Goal: Transaction & Acquisition: Book appointment/travel/reservation

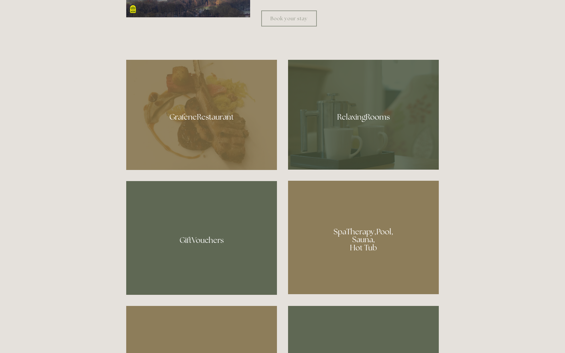
scroll to position [504, 0]
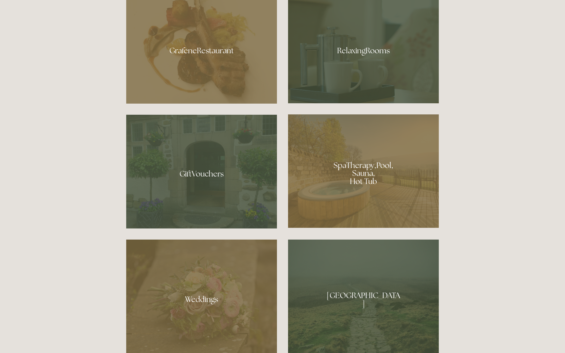
click at [371, 50] on div at bounding box center [363, 48] width 151 height 110
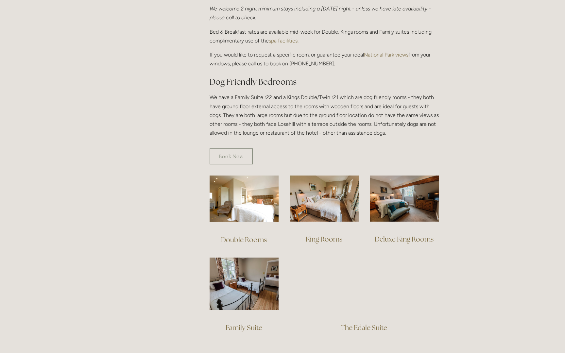
scroll to position [371, 0]
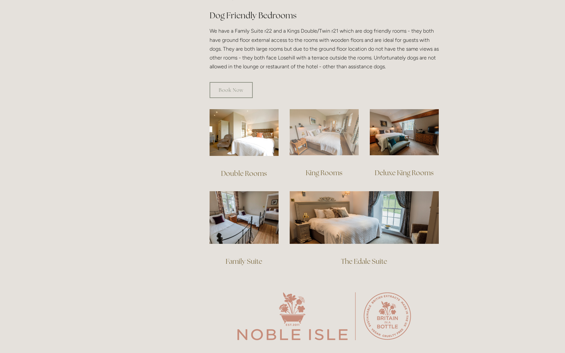
click at [314, 128] on img at bounding box center [324, 132] width 69 height 46
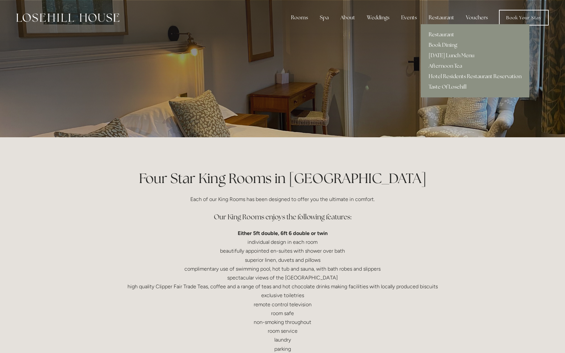
click at [449, 33] on link "Restaurant" at bounding box center [475, 34] width 109 height 10
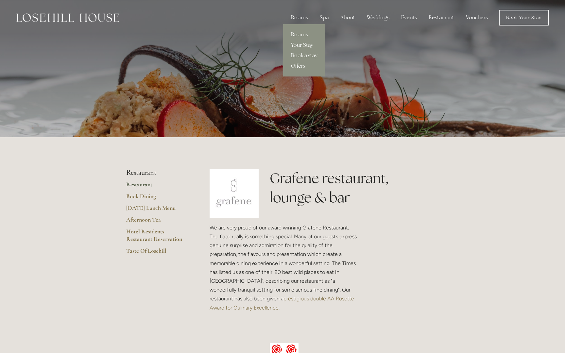
click at [304, 35] on link "Rooms" at bounding box center [304, 34] width 42 height 10
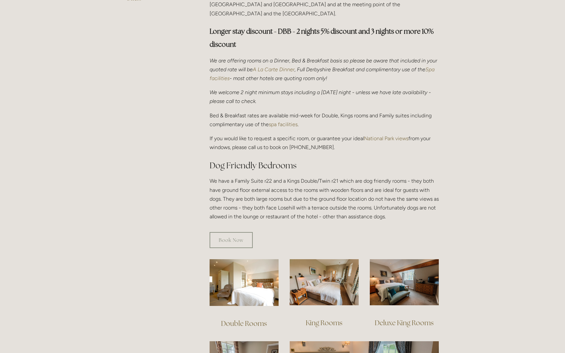
scroll to position [288, 0]
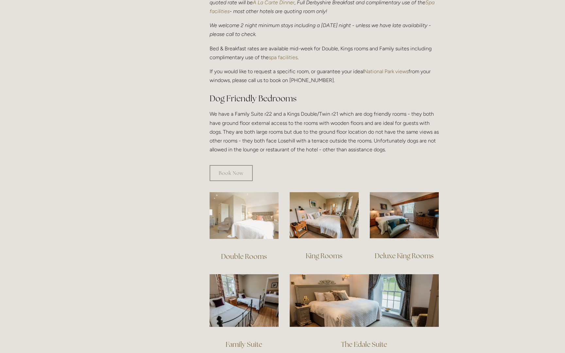
click at [254, 211] on img at bounding box center [244, 215] width 69 height 47
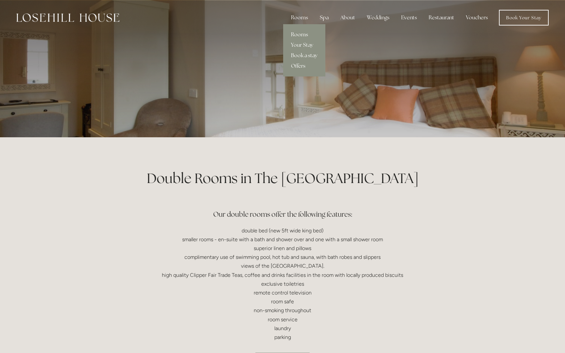
click at [299, 35] on link "Rooms" at bounding box center [304, 34] width 42 height 10
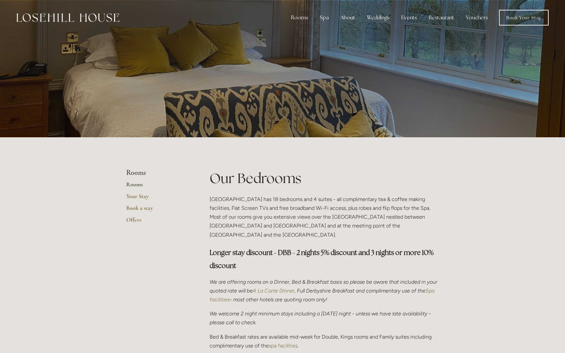
click at [136, 184] on link "Rooms" at bounding box center [157, 187] width 62 height 12
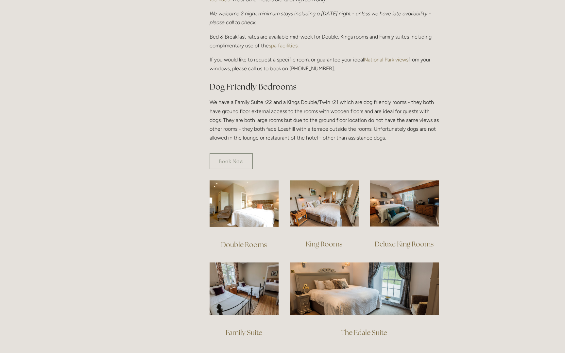
scroll to position [339, 0]
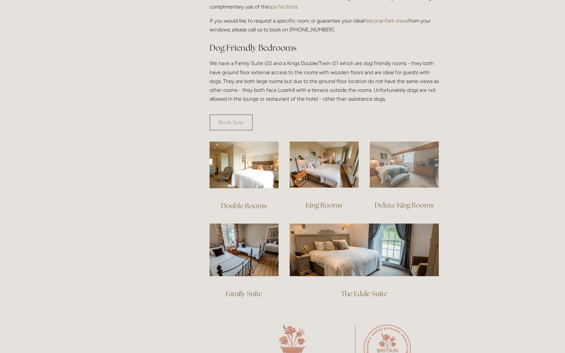
click at [408, 160] on img at bounding box center [404, 165] width 69 height 46
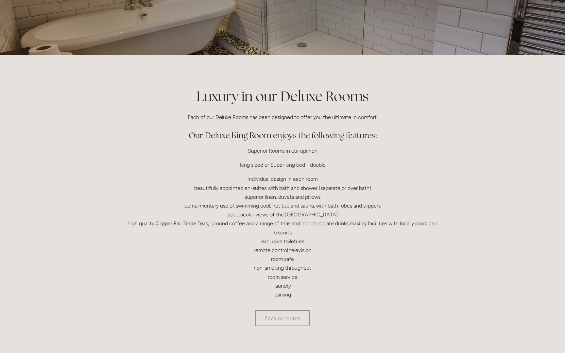
scroll to position [92, 0]
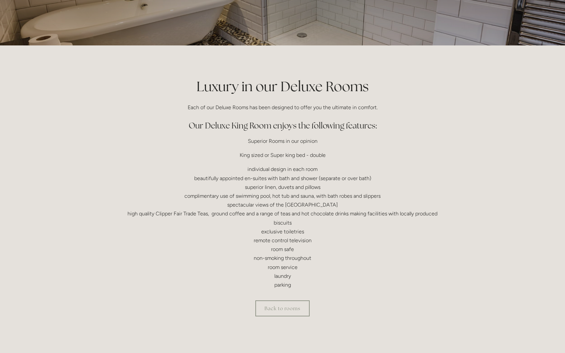
click at [399, 278] on p "individual design in each room beautifully appointed en-suites with bath and sh…" at bounding box center [282, 227] width 313 height 125
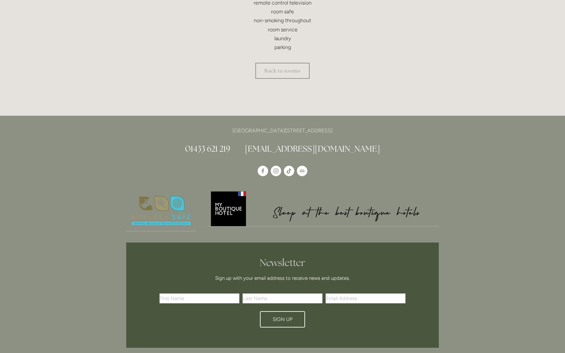
scroll to position [0, 0]
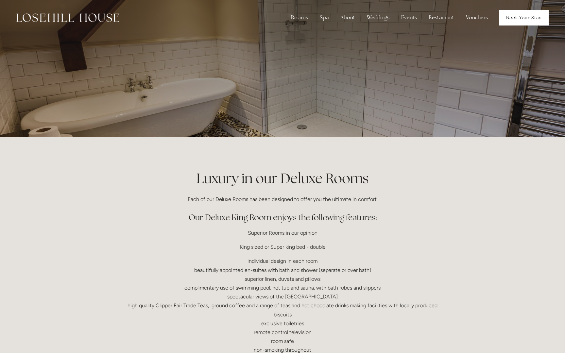
click at [519, 17] on link "Book Your Stay" at bounding box center [524, 18] width 50 height 16
